Goal: Task Accomplishment & Management: Complete application form

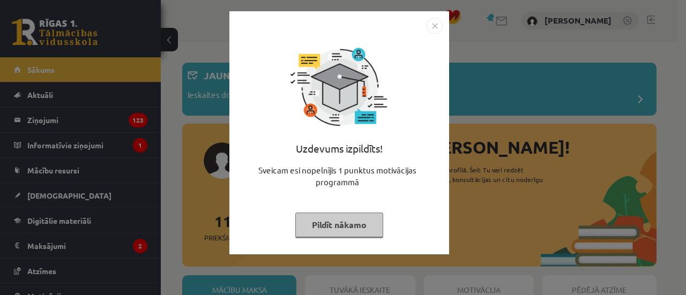
click at [341, 223] on button "Pildīt nākamo" at bounding box center [339, 225] width 88 height 25
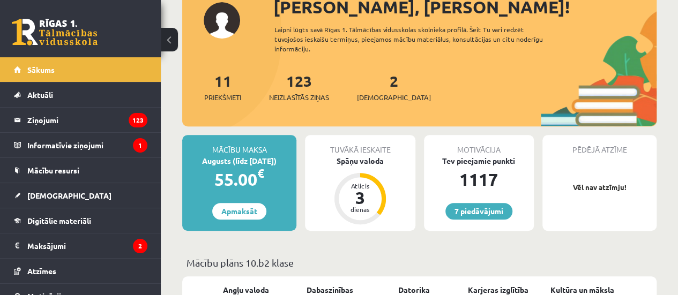
scroll to position [186, 0]
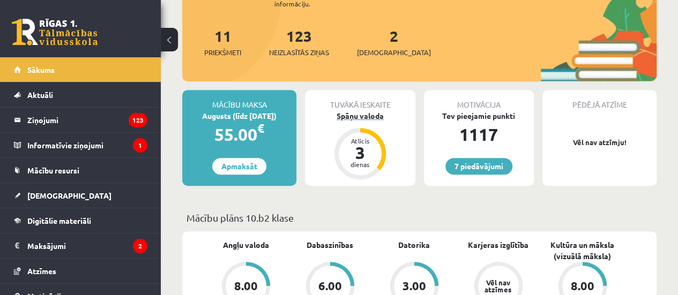
click at [351, 118] on div "Spāņu valoda" at bounding box center [360, 115] width 110 height 11
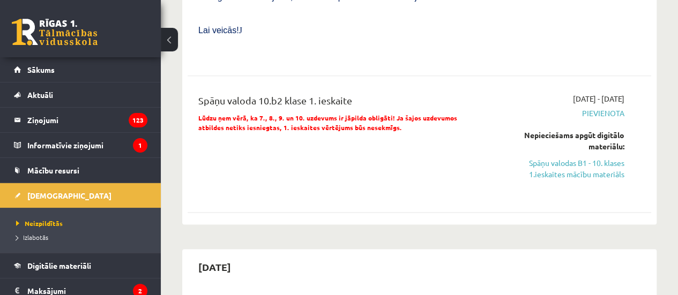
scroll to position [553, 0]
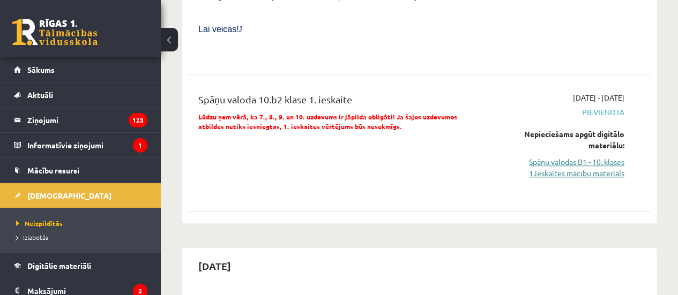
click at [557, 157] on link "Spāņu valodas B1 - 10. klases 1.ieskaites mācību materiāls" at bounding box center [558, 168] width 131 height 23
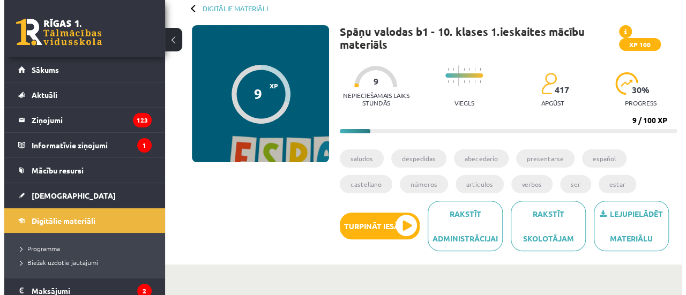
scroll to position [68, 0]
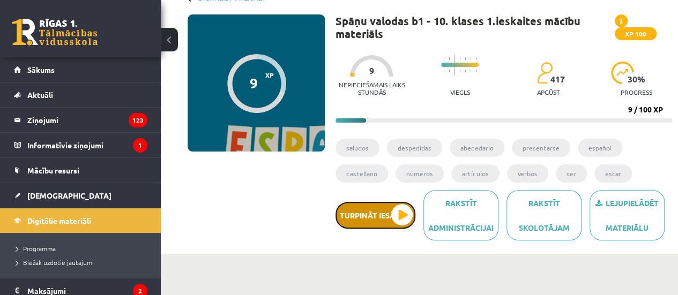
click at [366, 216] on button "Turpināt iesākto" at bounding box center [376, 215] width 80 height 27
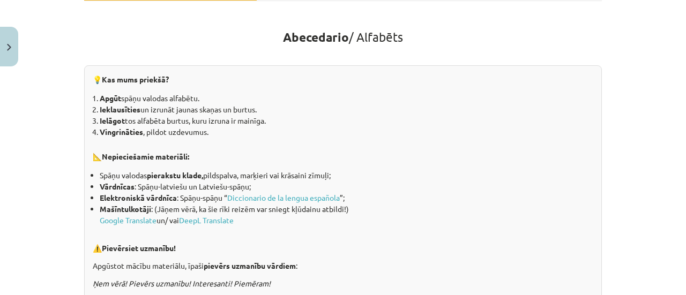
click at [357, 172] on li "Spāņu valodas pierakstu klade, pildspalva, marķieri vai krāsaini zīmuļi;" at bounding box center [347, 175] width 494 height 11
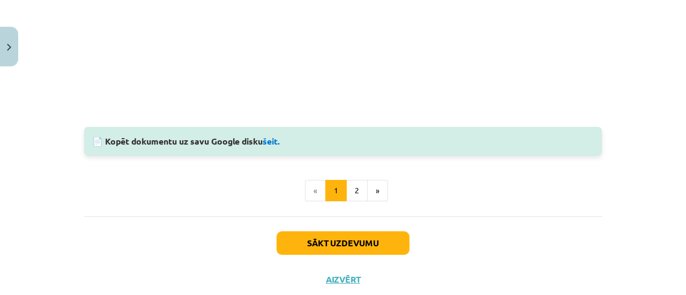
scroll to position [1067, 0]
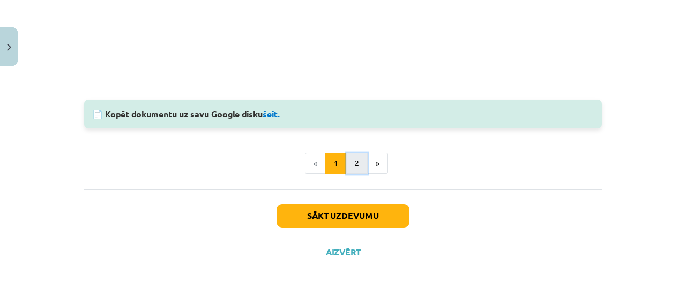
click at [353, 160] on button "2" at bounding box center [356, 163] width 21 height 21
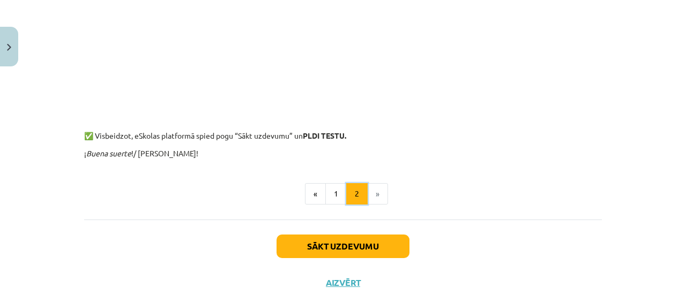
scroll to position [1021, 0]
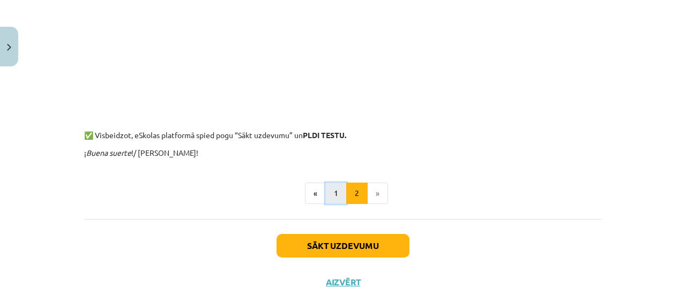
click at [329, 197] on button "1" at bounding box center [335, 193] width 21 height 21
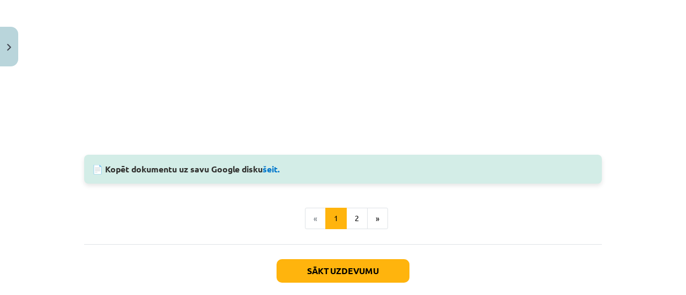
scroll to position [1067, 0]
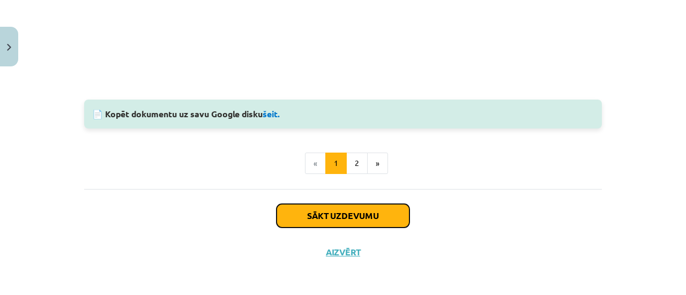
click at [322, 207] on button "Sākt uzdevumu" at bounding box center [343, 216] width 133 height 24
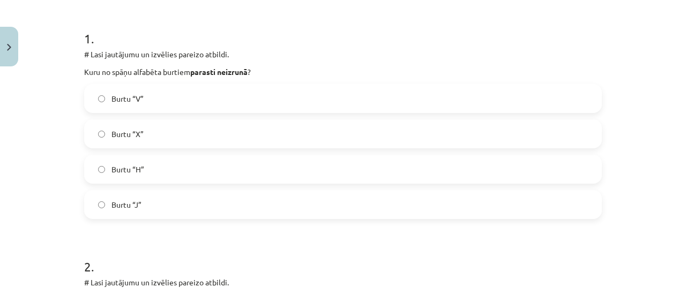
scroll to position [211, 0]
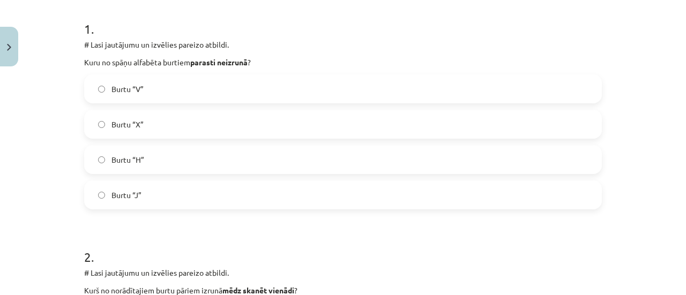
click at [186, 81] on label "Burtu “V”" at bounding box center [343, 89] width 516 height 27
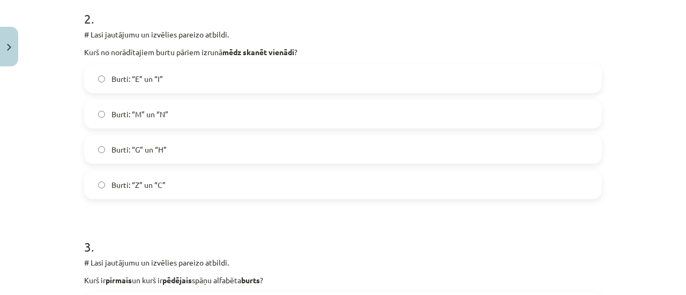
scroll to position [452, 0]
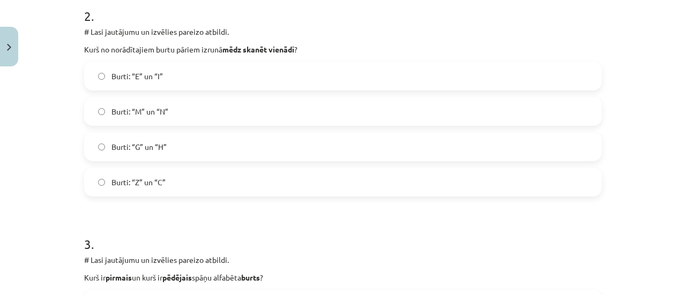
click at [175, 147] on label "Burti: “G” un “H”" at bounding box center [343, 147] width 516 height 27
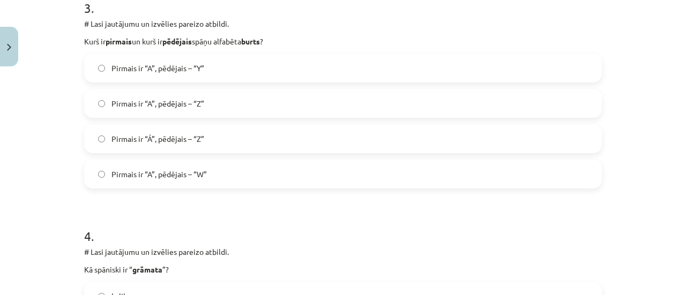
scroll to position [690, 0]
click at [123, 105] on span "Pirmais ir “A”, pēdējais – “Z”" at bounding box center [158, 102] width 93 height 11
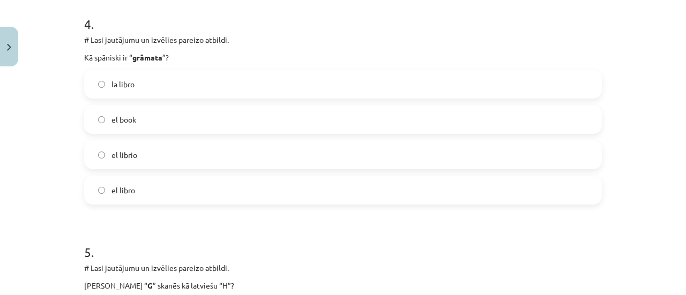
scroll to position [901, 0]
click at [124, 85] on span "la libro" at bounding box center [123, 83] width 23 height 11
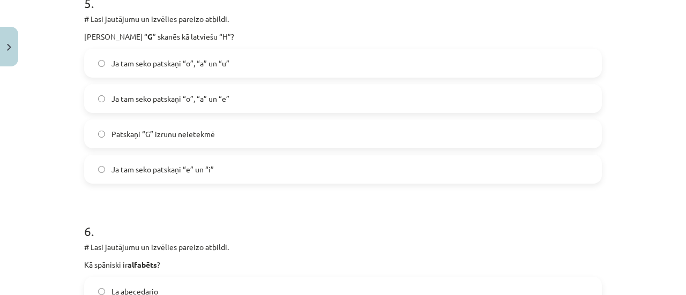
scroll to position [1151, 0]
click at [132, 171] on span "Ja tam seko patskaņi “e” un “i”" at bounding box center [163, 169] width 102 height 11
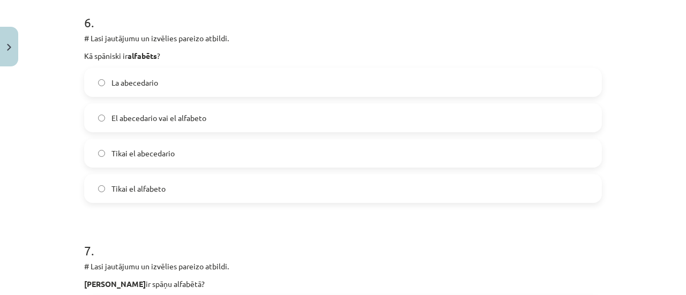
scroll to position [1362, 0]
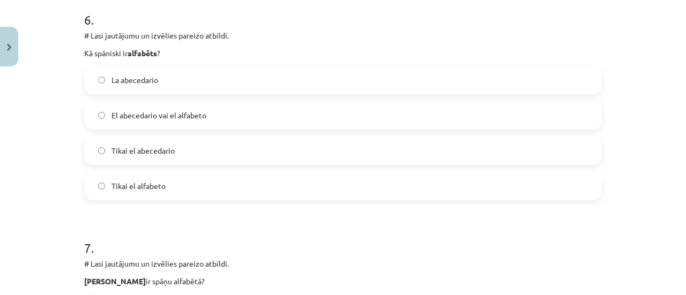
click at [123, 115] on span "El abecedario vai el alfabeto" at bounding box center [159, 115] width 95 height 11
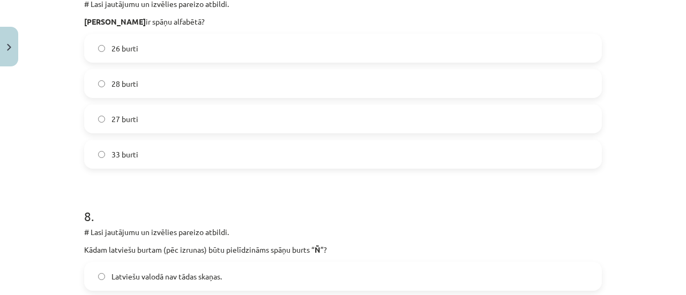
scroll to position [1622, 0]
click at [125, 116] on span "27 burti" at bounding box center [125, 118] width 27 height 11
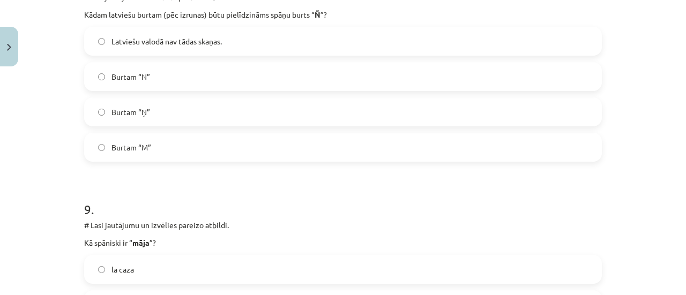
scroll to position [1858, 0]
click at [125, 116] on label "Burtam “Ņ”" at bounding box center [343, 111] width 516 height 27
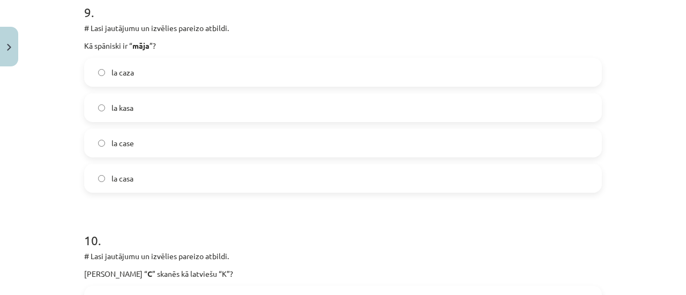
scroll to position [2055, 0]
click at [129, 142] on span "la case" at bounding box center [123, 142] width 23 height 11
click at [133, 179] on label "la casa" at bounding box center [343, 178] width 516 height 27
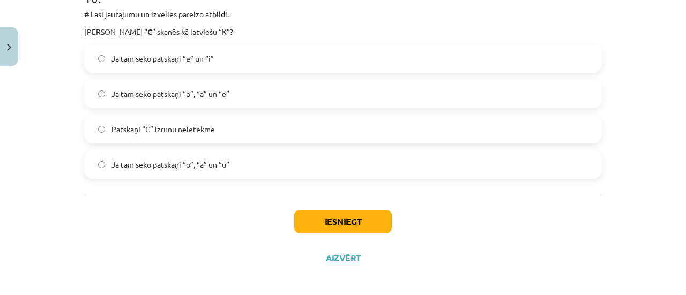
scroll to position [2297, 0]
click at [99, 63] on label "Ja tam seko patskaņi “e” un “i”" at bounding box center [343, 58] width 516 height 27
click at [334, 217] on button "Iesniegt" at bounding box center [343, 222] width 98 height 24
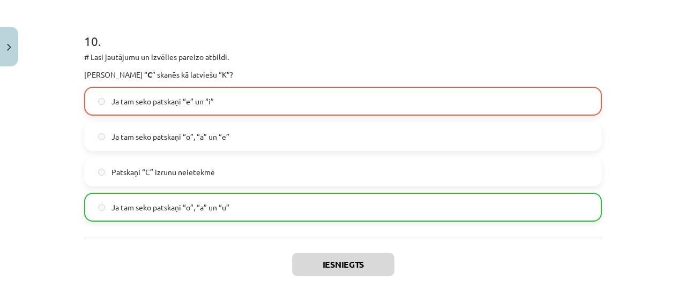
scroll to position [2338, 0]
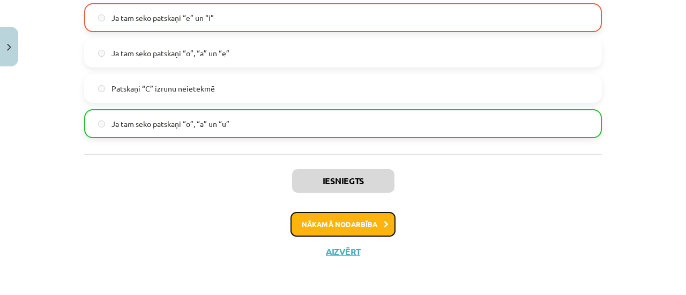
click at [358, 224] on button "Nākamā nodarbība" at bounding box center [343, 224] width 105 height 25
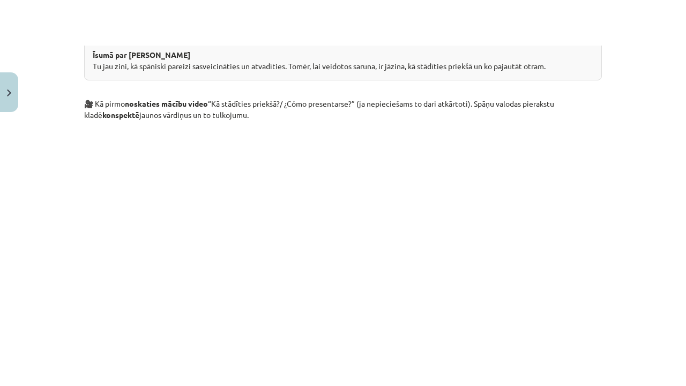
scroll to position [503, 0]
